Goal: Information Seeking & Learning: Check status

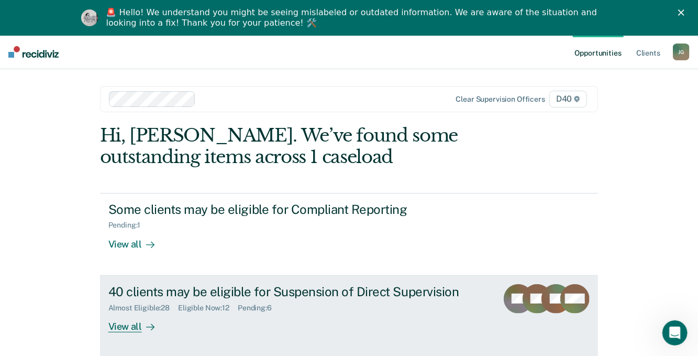
click at [119, 324] on div "View all" at bounding box center [137, 322] width 59 height 20
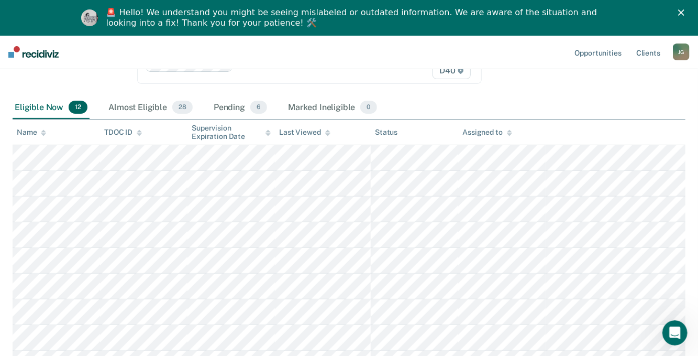
scroll to position [105, 0]
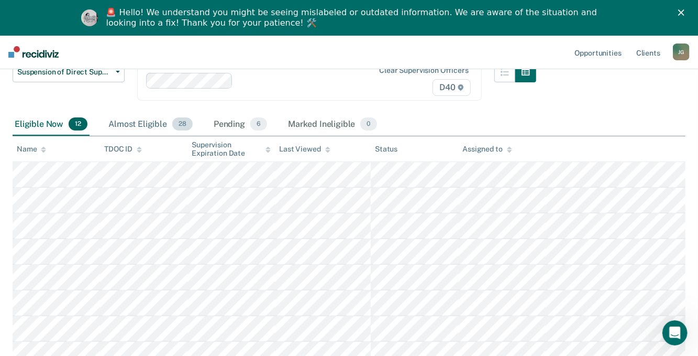
click at [146, 123] on div "Almost Eligible 28" at bounding box center [150, 124] width 88 height 23
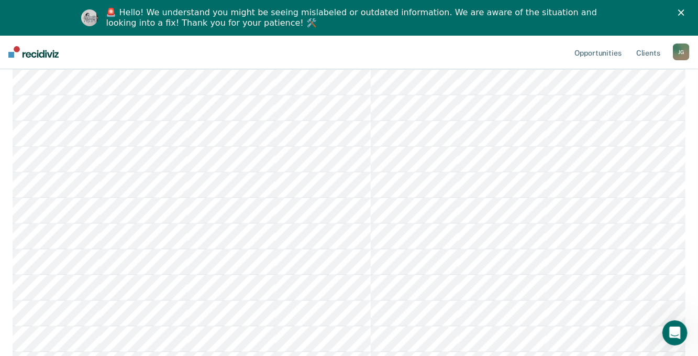
scroll to position [628, 0]
